Goal: Information Seeking & Learning: Find specific fact

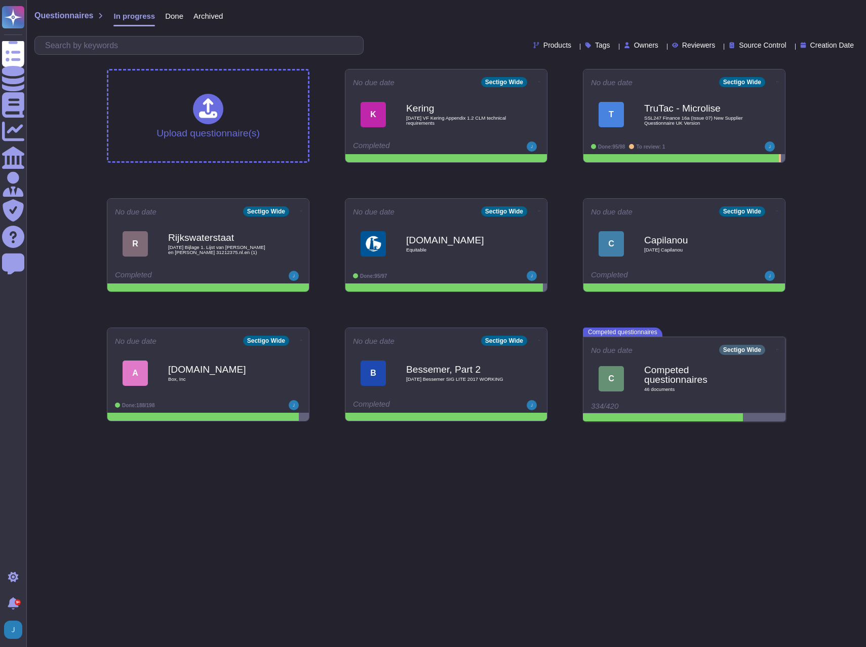
drag, startPoint x: 0, startPoint y: 0, endPoint x: 549, endPoint y: 474, distance: 725.3
click at [549, 429] on html "Questionnaires Knowledge Base Documents Analytics CAIQ / SIG Admin Trust Center…" at bounding box center [433, 214] width 866 height 429
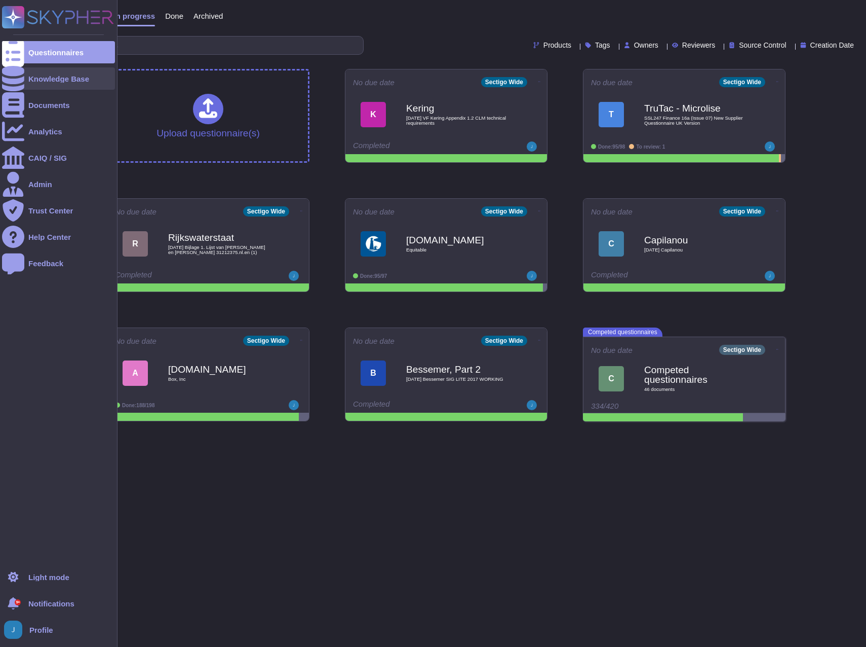
click at [24, 79] on div "Knowledge Base" at bounding box center [58, 78] width 113 height 22
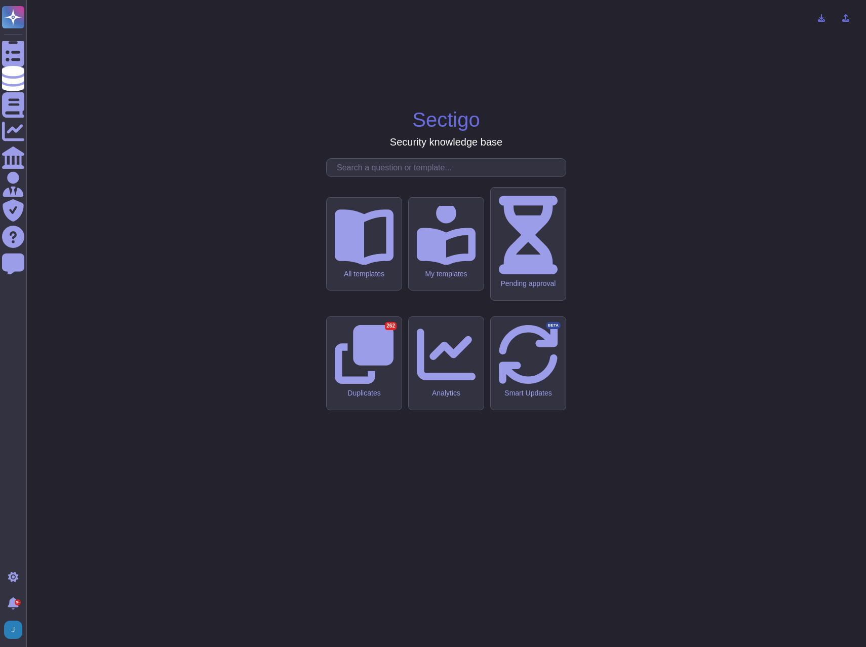
click at [452, 176] on input "text" at bounding box center [449, 168] width 234 height 18
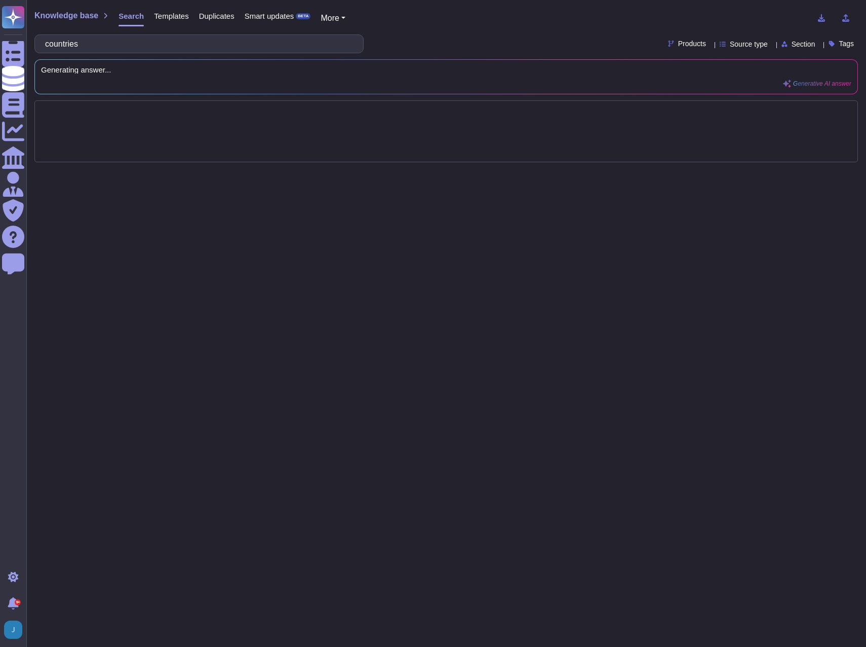
type input "countries"
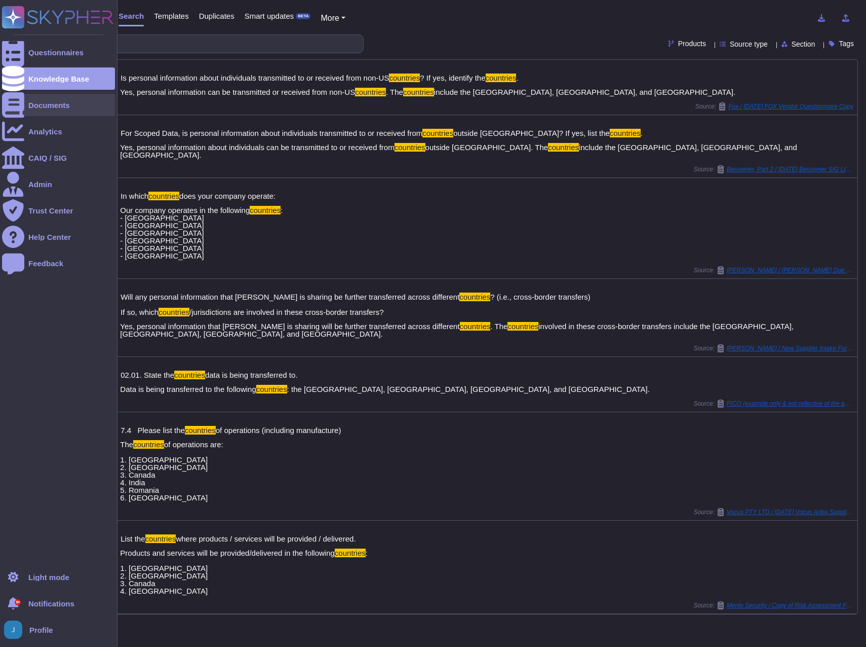
click at [44, 107] on div "Documents" at bounding box center [49, 105] width 42 height 8
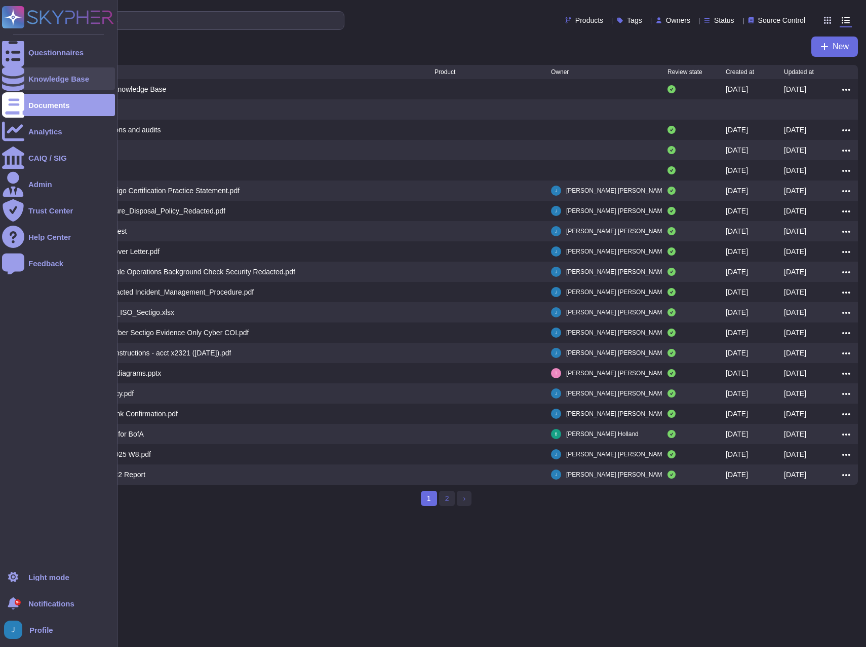
click at [52, 74] on div "Knowledge Base" at bounding box center [58, 78] width 113 height 22
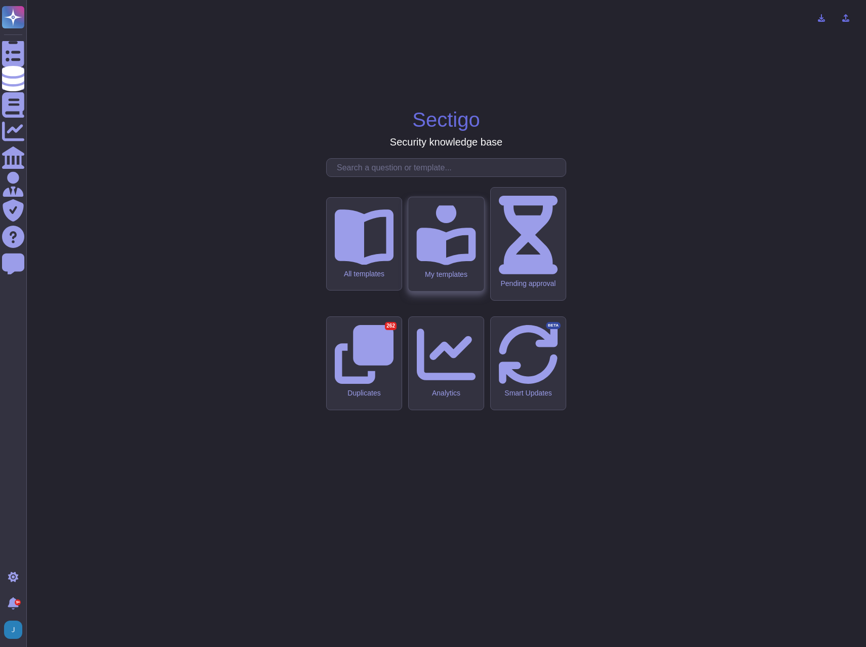
click at [465, 291] on div "My templates" at bounding box center [445, 244] width 75 height 94
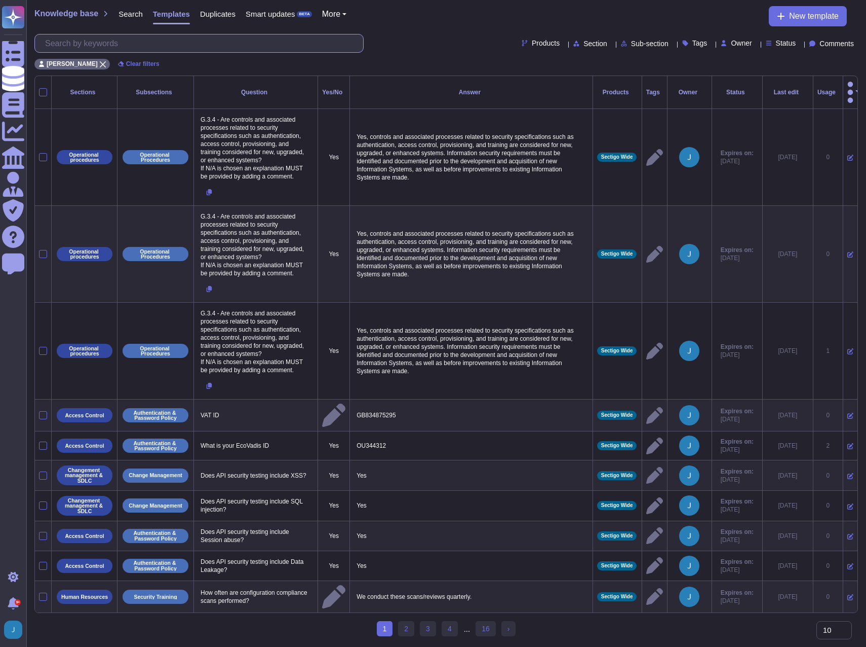
click at [171, 41] on input "text" at bounding box center [201, 43] width 323 height 18
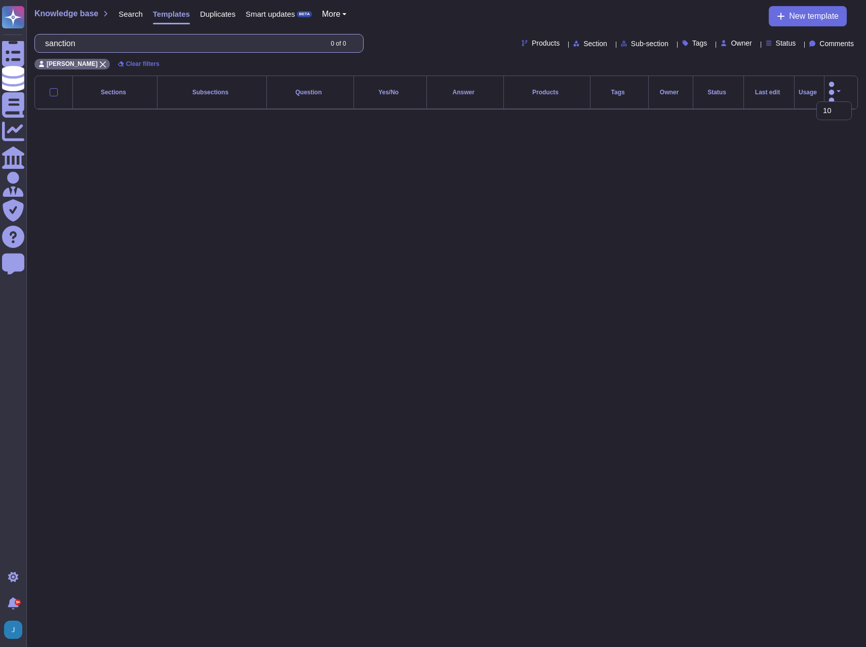
type input "sanction"
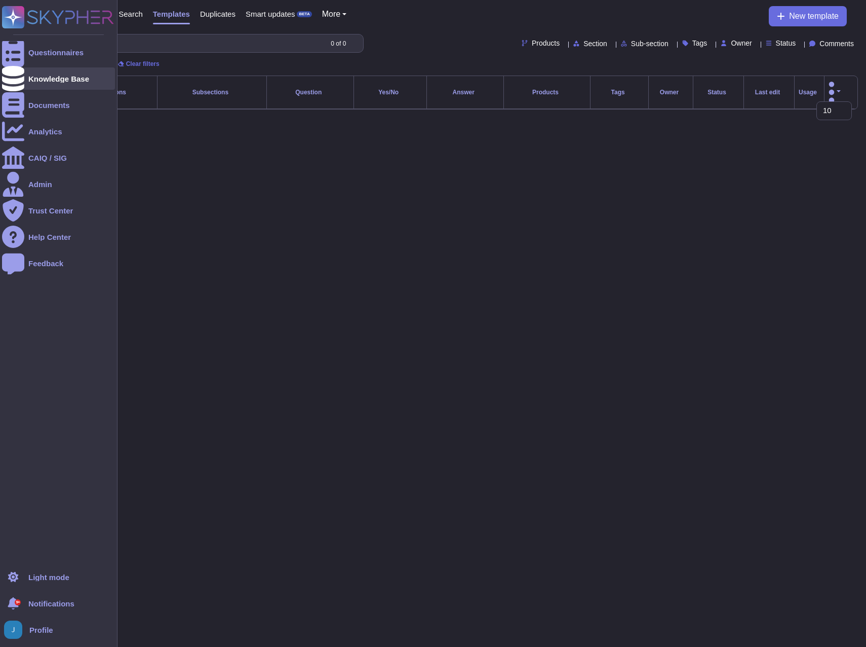
click at [55, 75] on div "Knowledge Base" at bounding box center [58, 79] width 61 height 8
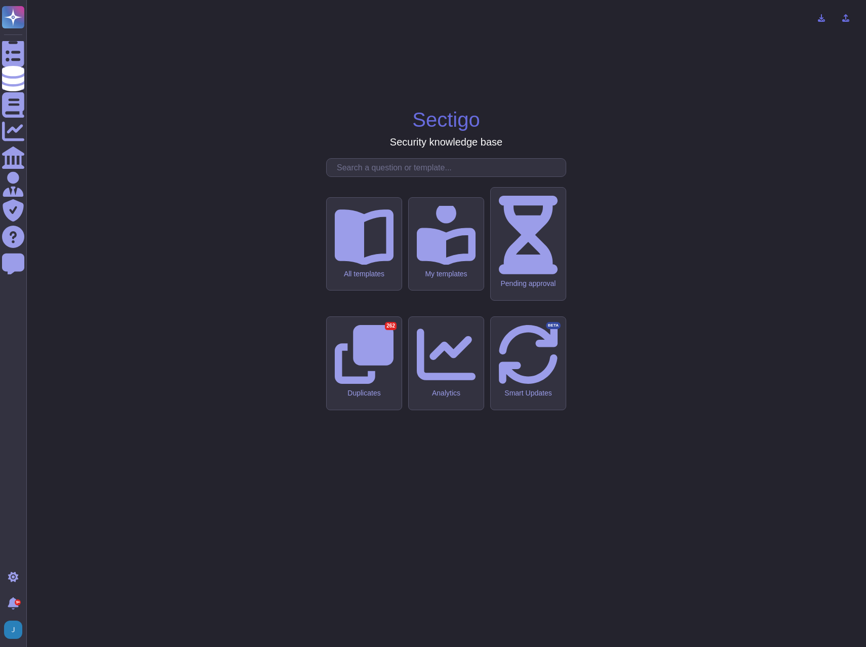
click at [368, 176] on input "text" at bounding box center [449, 168] width 234 height 18
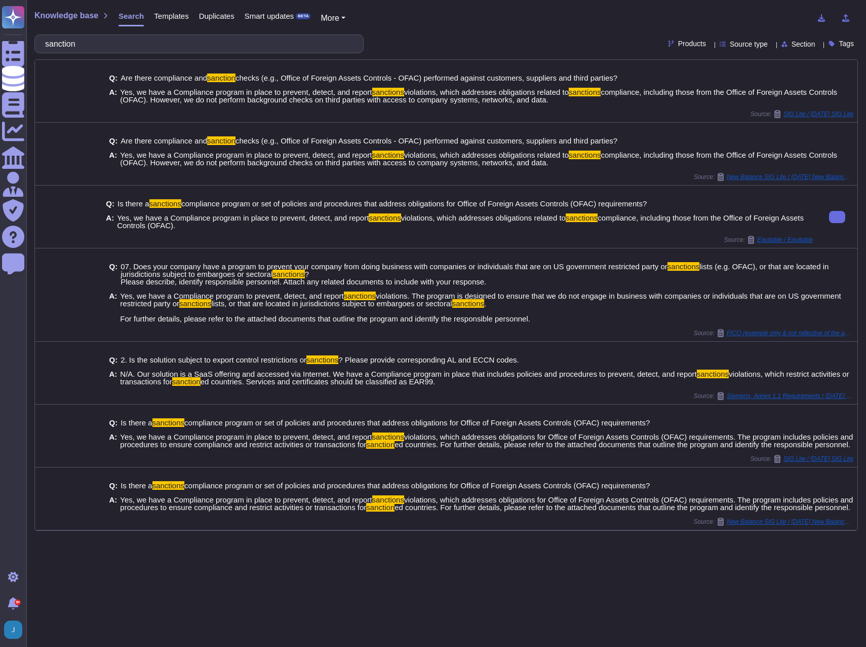
click at [449, 226] on span "Yes, we have a Compliance program in place to prevent, detect, and report sanct…" at bounding box center [465, 221] width 696 height 15
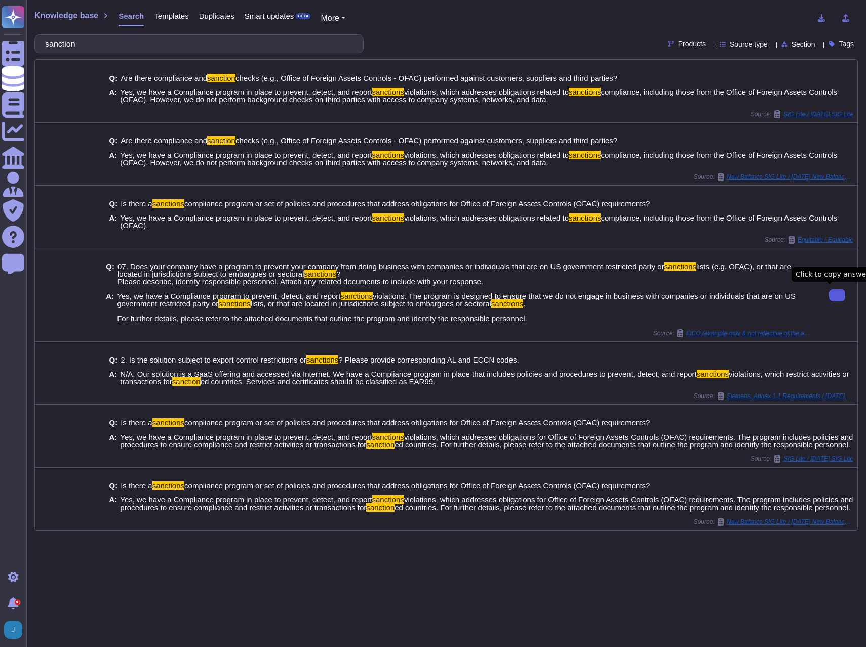
click at [838, 295] on icon at bounding box center [838, 295] width 0 height 0
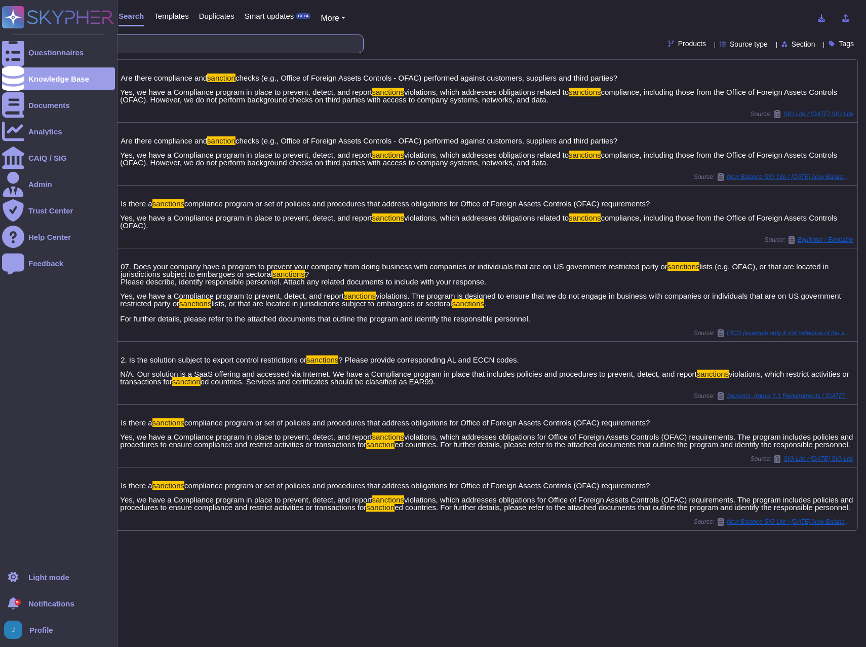
drag, startPoint x: 164, startPoint y: 45, endPoint x: 4, endPoint y: 28, distance: 161.0
click at [4, 28] on div "Questionnaires Knowledge Base Documents Analytics CAIQ / SIG Admin Trust Center…" at bounding box center [433, 323] width 866 height 647
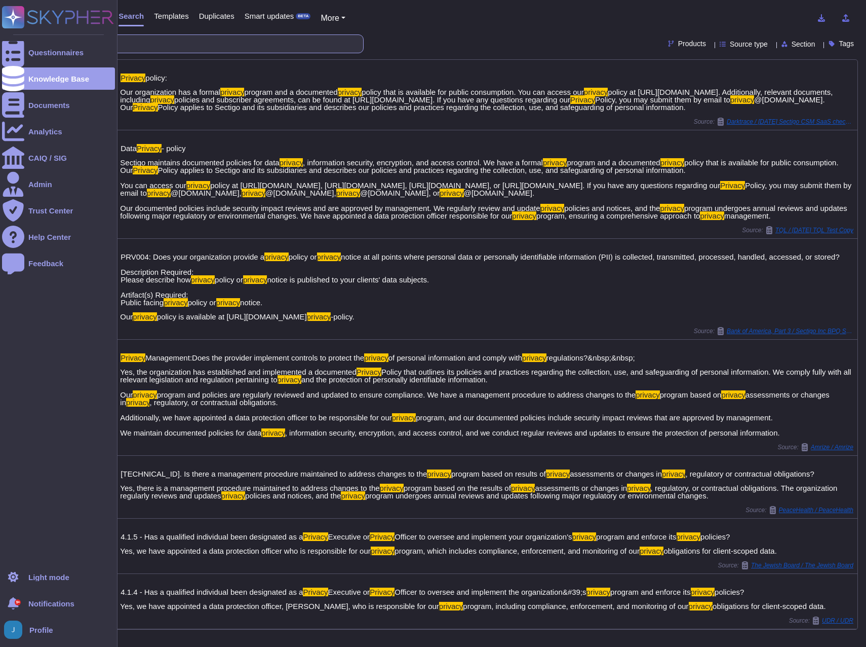
drag, startPoint x: 133, startPoint y: 45, endPoint x: 13, endPoint y: 31, distance: 121.4
click at [14, 31] on div "Questionnaires Knowledge Base Documents Analytics CAIQ / SIG Admin Trust Center…" at bounding box center [433, 323] width 866 height 647
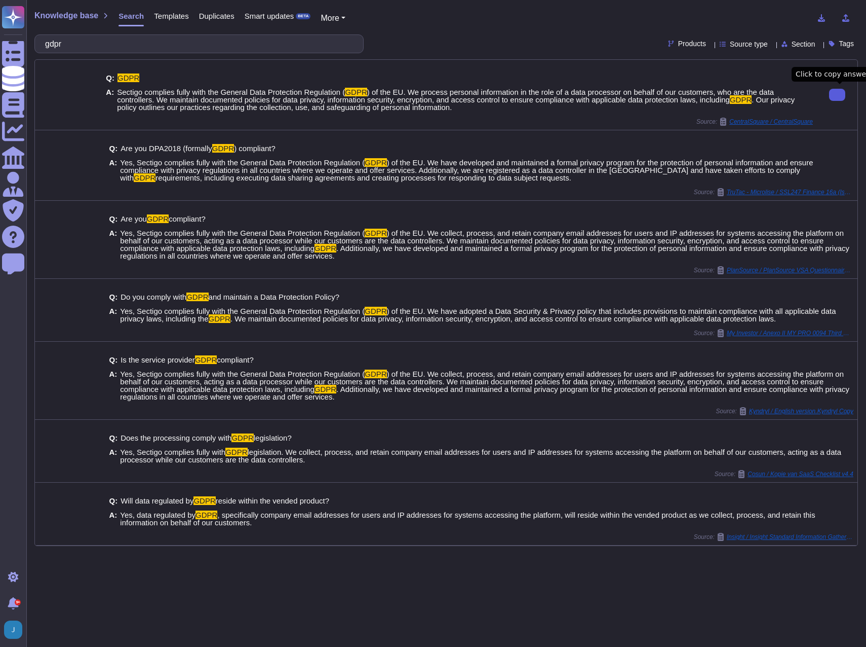
drag, startPoint x: 96, startPoint y: 46, endPoint x: 42, endPoint y: 36, distance: 55.2
click at [42, 36] on div "gdpr" at bounding box center [198, 43] width 329 height 19
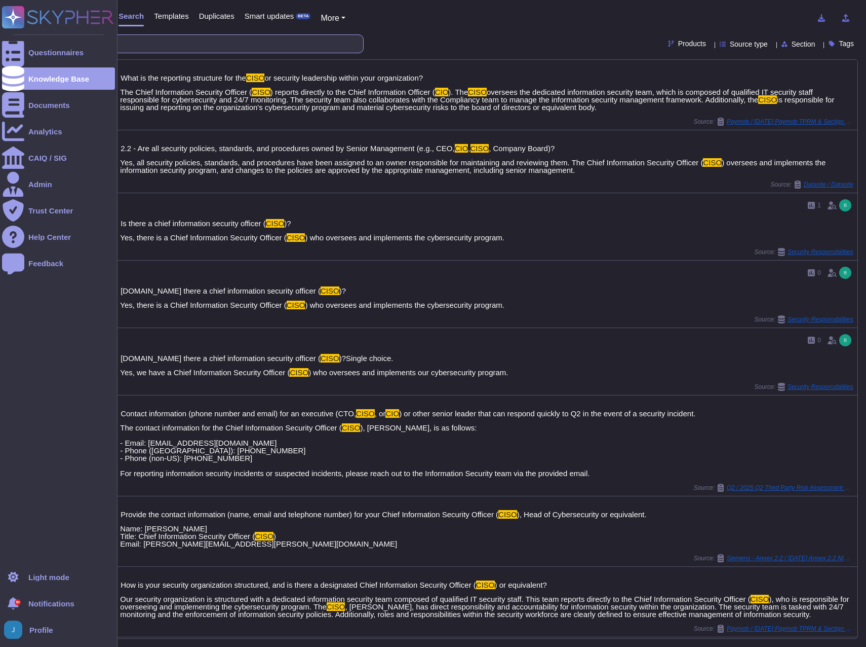
drag, startPoint x: 109, startPoint y: 46, endPoint x: 8, endPoint y: 33, distance: 102.1
click at [8, 33] on div "Questionnaires Knowledge Base Documents Analytics CAIQ / SIG Admin Trust Center…" at bounding box center [433, 323] width 866 height 647
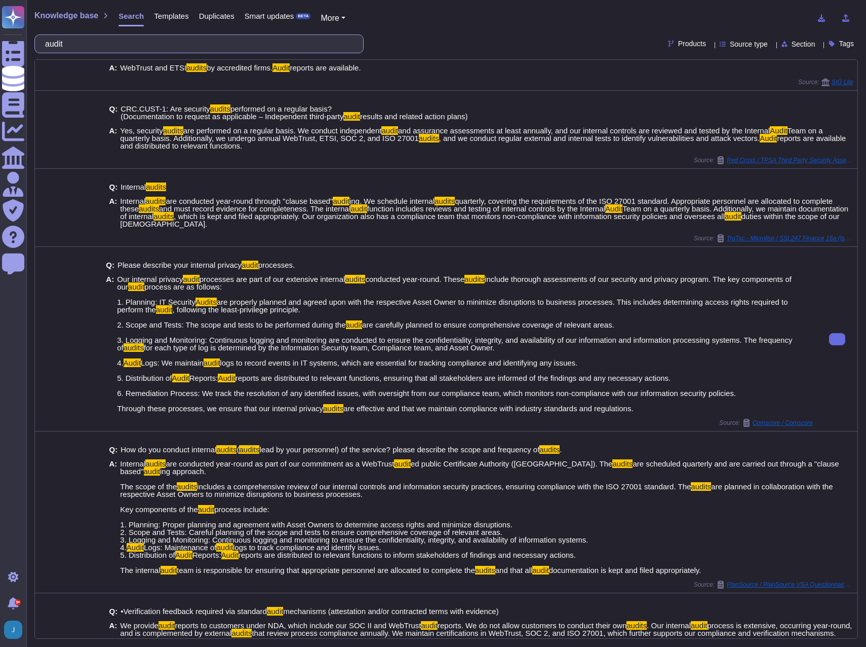
scroll to position [143, 0]
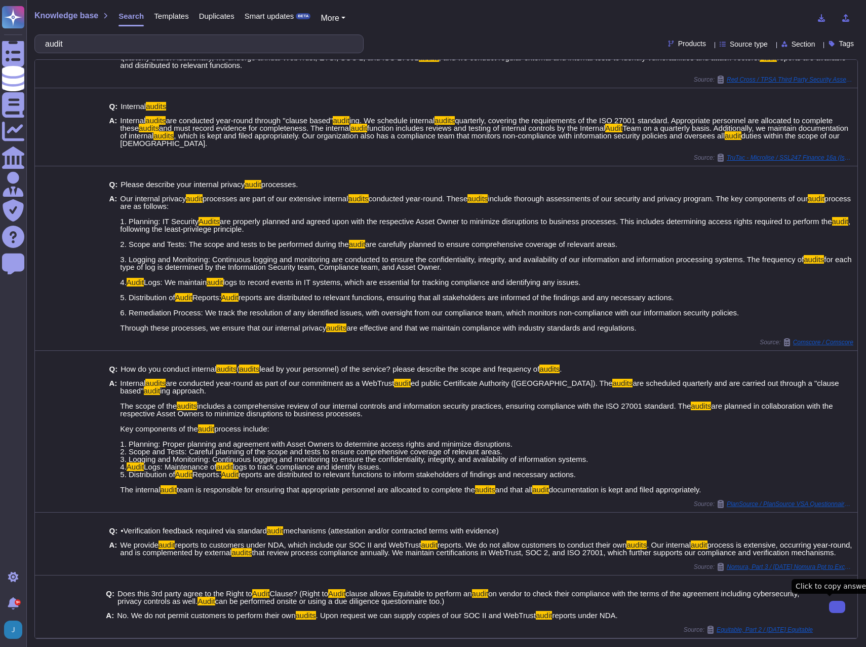
click at [829, 610] on button at bounding box center [837, 606] width 16 height 12
drag, startPoint x: 120, startPoint y: 41, endPoint x: 43, endPoint y: 36, distance: 77.7
click at [43, 36] on div "audit" at bounding box center [198, 43] width 329 height 19
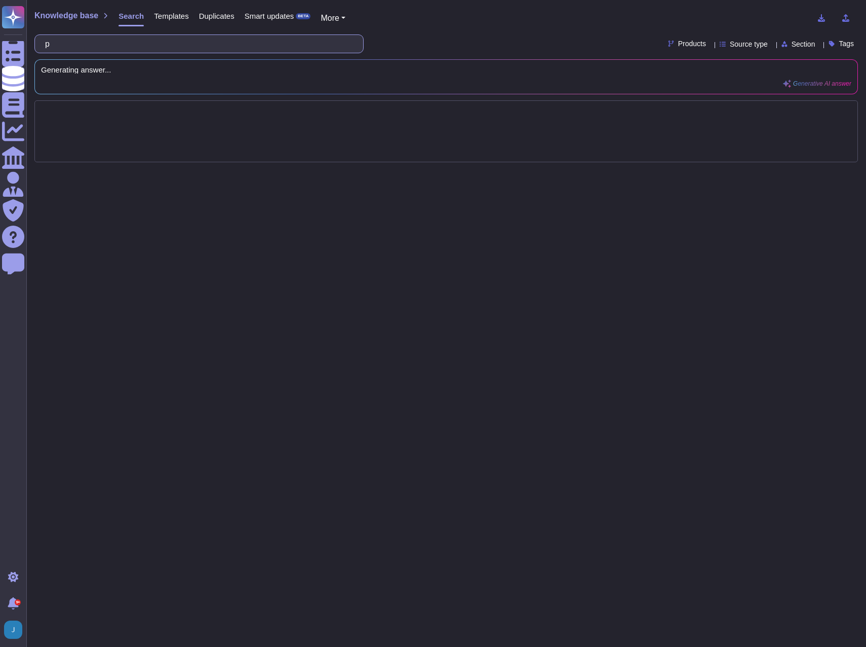
scroll to position [0, 0]
paste input "rocesses and procedures to ensure that security incidents"
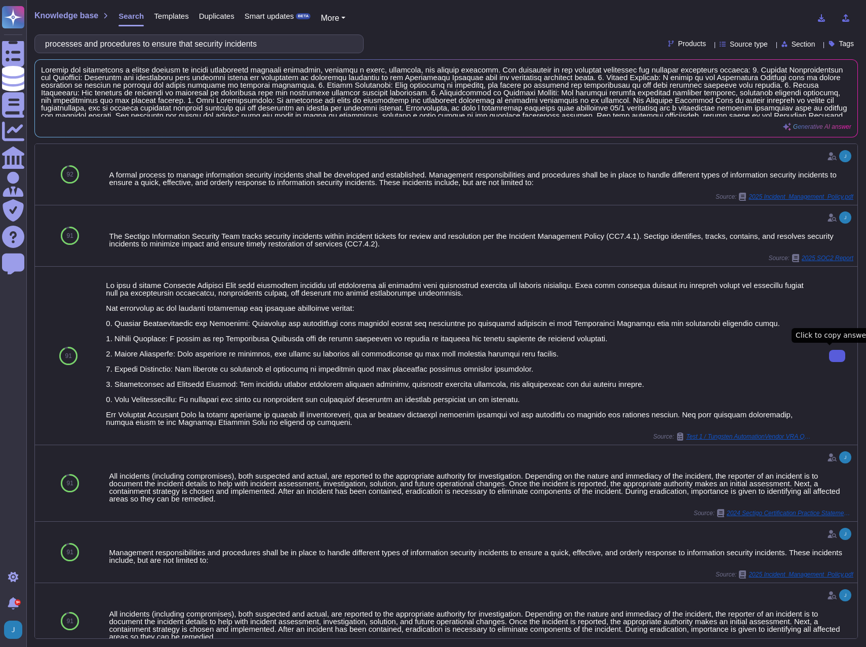
drag, startPoint x: 318, startPoint y: 38, endPoint x: -3, endPoint y: 8, distance: 321.6
click at [0, 8] on html "Questionnaires Knowledge Base Documents Analytics CAIQ / SIG Admin Trust Center…" at bounding box center [433, 323] width 866 height 647
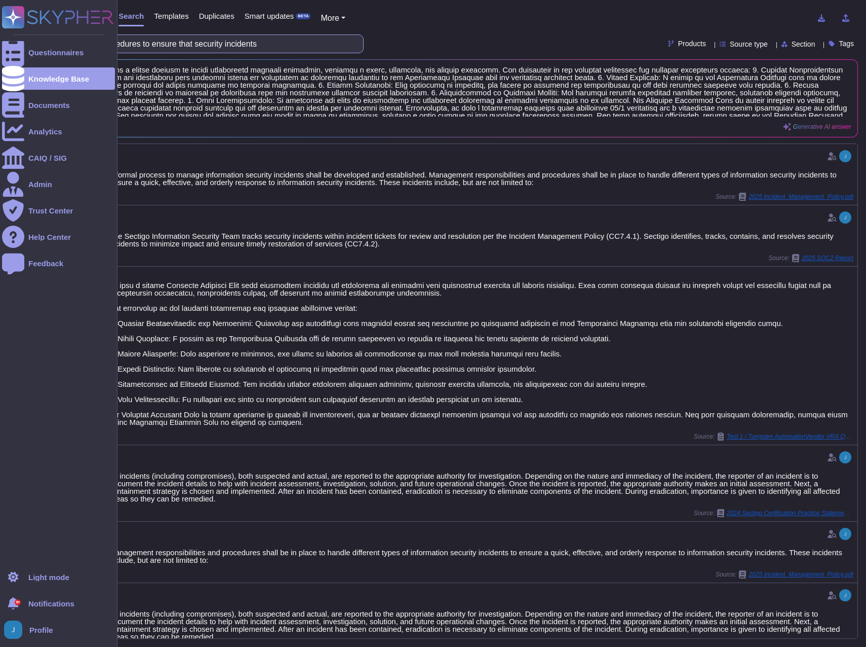
paste input "Do you inform affected customers about security incidents?"
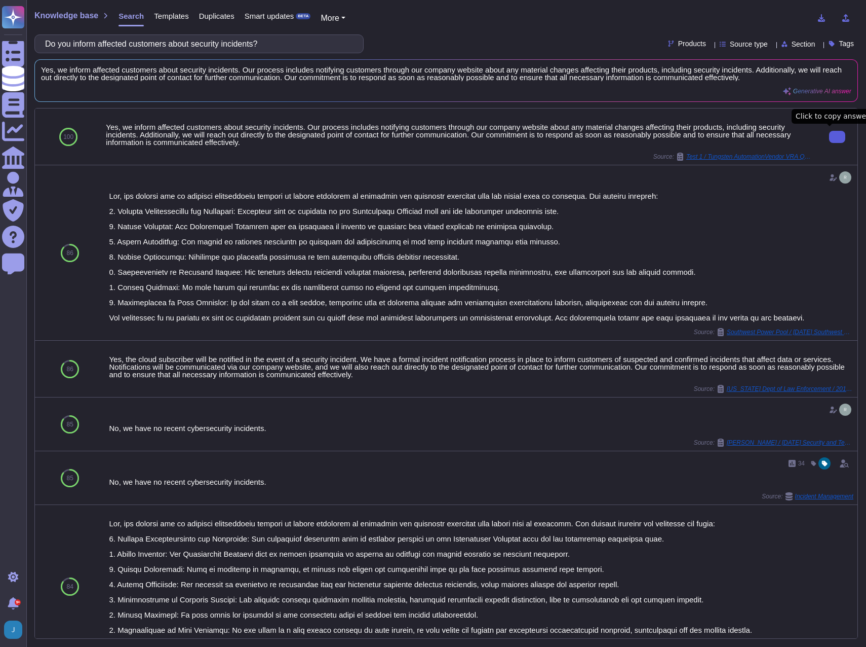
click at [829, 142] on button at bounding box center [837, 137] width 16 height 12
drag, startPoint x: 315, startPoint y: 50, endPoint x: -3, endPoint y: 34, distance: 318.0
click at [0, 34] on html "Questionnaires Knowledge Base Documents Analytics CAIQ / SIG Admin Trust Center…" at bounding box center [433, 323] width 866 height 647
paste input "Please provide the Domain name which will be used for the offered Service"
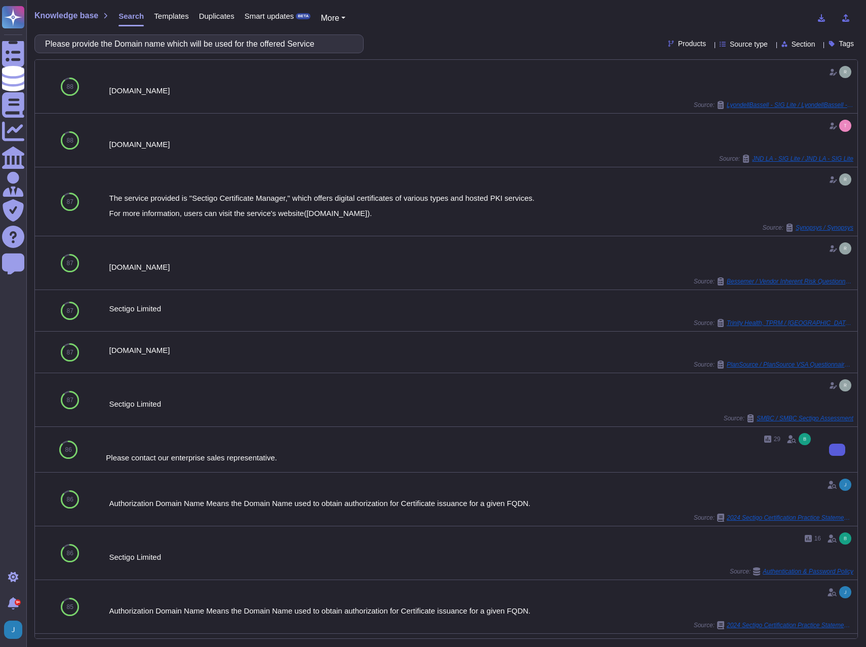
type input "Please provide the Domain name which will be used for the offered Service"
